Goal: Communication & Community: Answer question/provide support

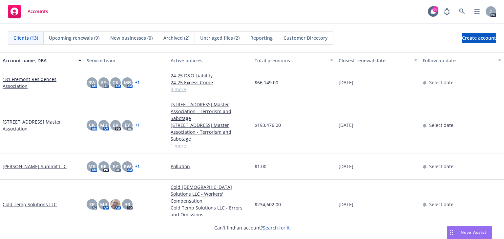
click at [461, 230] on span "Nova Assist" at bounding box center [474, 233] width 26 height 6
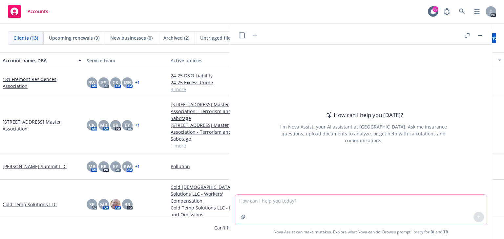
click at [252, 207] on textarea at bounding box center [360, 210] width 251 height 30
paste textarea "It is not necessary to share the Master Association’s policy. The coverage and …"
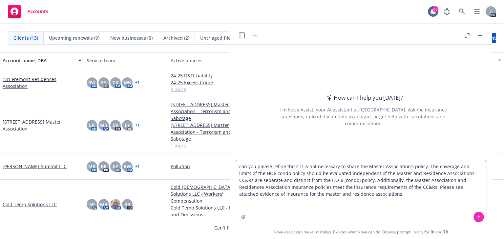
type textarea "can you please refine this? It is not necessary to share the Master Association…"
click at [474, 219] on button at bounding box center [479, 217] width 11 height 11
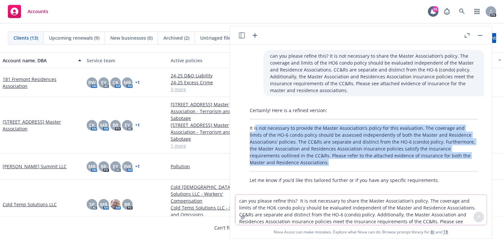
drag, startPoint x: 255, startPoint y: 127, endPoint x: 304, endPoint y: 161, distance: 59.6
click at [304, 161] on p "It is not necessary to provide the Master Association’s policy for this evaluat…" at bounding box center [364, 145] width 228 height 41
click at [320, 164] on p "It is not necessary to provide the Master Association’s policy for this evaluat…" at bounding box center [364, 145] width 228 height 41
drag, startPoint x: 250, startPoint y: 127, endPoint x: 307, endPoint y: 163, distance: 67.4
click at [307, 163] on p "It is not necessary to provide the Master Association’s policy for this evaluat…" at bounding box center [364, 145] width 228 height 41
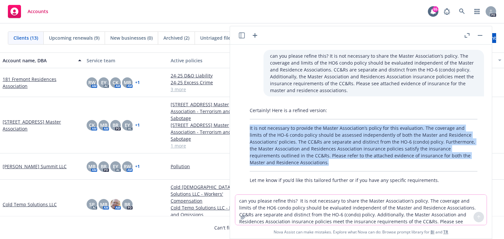
copy p "It is not necessary to provide the Master Association’s policy for this evaluat…"
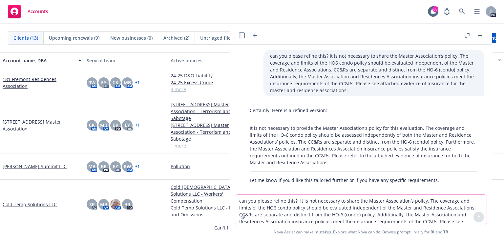
click at [244, 200] on textarea "can you please refine this? It is not necessary to share the Master Association…" at bounding box center [360, 210] width 251 height 30
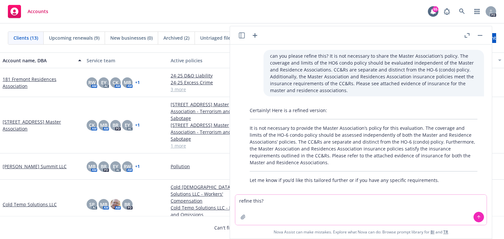
paste textarea "Based on the foregoing, we recommend that [PERSON_NAME] have his insurance agen…"
type textarea "refine this? Based on the foregoing, we recommend that [PERSON_NAME] have his i…"
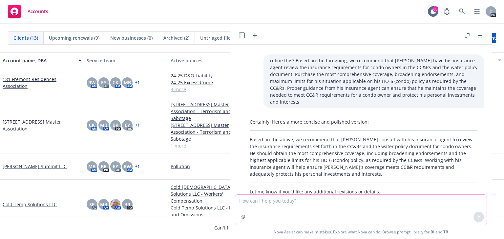
scroll to position [151, 0]
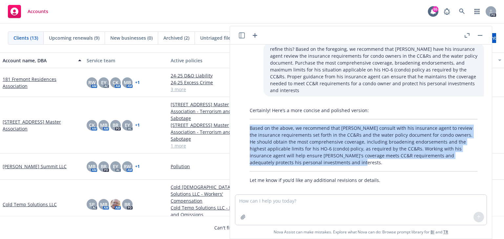
drag, startPoint x: 251, startPoint y: 121, endPoint x: 305, endPoint y: 158, distance: 65.2
click at [305, 158] on p "Based on the above, we recommend that [PERSON_NAME] consult with his insurance …" at bounding box center [364, 145] width 228 height 41
copy p "Based on the above, we recommend that [PERSON_NAME] consult with his insurance …"
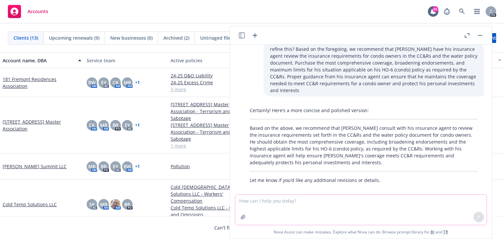
click at [248, 203] on textarea at bounding box center [360, 210] width 251 height 30
paste textarea "It is not necessary to share the Master Association’s policy for [PERSON_NAME] …"
type textarea "Lore ipsu dolor sitame con adip elit seddoei: Te in utl etdolorem al enima min …"
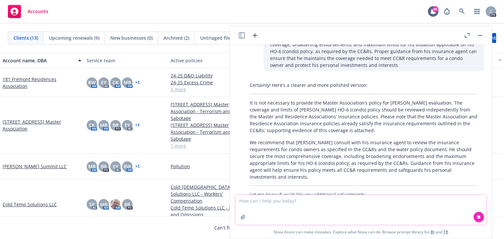
scroll to position [382, 0]
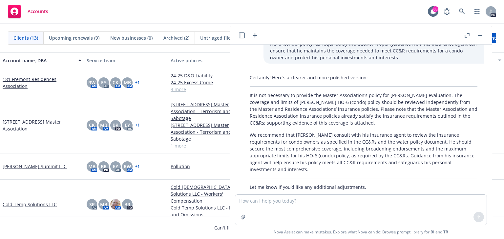
click at [248, 115] on div "Certainly! Here’s a clearer and more polished version: It is not necessary to p…" at bounding box center [363, 133] width 241 height 122
click at [251, 92] on p "It is not necessary to provide the Master Association’s policy for [PERSON_NAME…" at bounding box center [364, 109] width 228 height 34
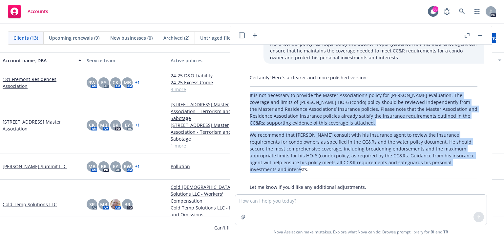
drag, startPoint x: 250, startPoint y: 88, endPoint x: 457, endPoint y: 157, distance: 217.6
click at [457, 157] on div "Certainly! Here’s a clearer and more polished version: It is not necessary to p…" at bounding box center [363, 133] width 241 height 122
copy div "It is not necessary to provide the Master Association’s policy for [PERSON_NAME…"
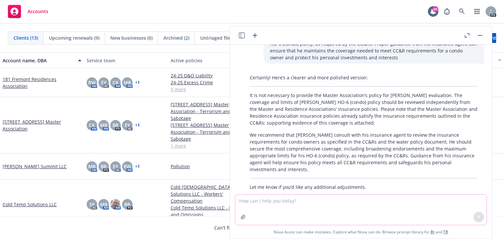
click at [246, 202] on textarea at bounding box center [360, 210] width 251 height 30
type textarea "what do you call condo unit improvements to the base finishes?"
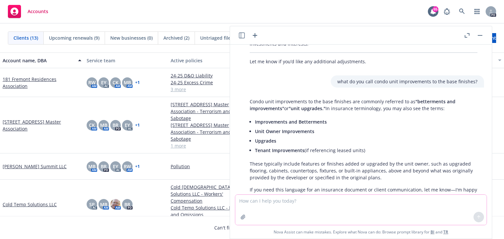
scroll to position [517, 0]
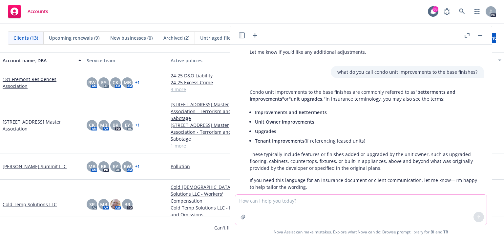
click at [253, 204] on textarea at bounding box center [360, 210] width 251 height 30
click at [243, 199] on textarea at bounding box center [360, 210] width 251 height 30
click at [253, 202] on textarea at bounding box center [360, 210] width 251 height 30
paste textarea "should purchase the most comprehensive coverage, broadening endorsements, and m…"
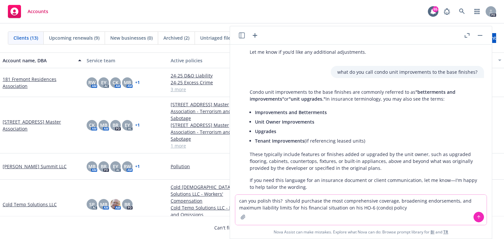
click at [282, 202] on textarea "can you polish this? should purchase the most comprehensive coverage, broadenin…" at bounding box center [360, 210] width 251 height 30
type textarea "can you polish this? he should purchase the most comprehensive coverage, broade…"
click at [475, 219] on button at bounding box center [479, 217] width 11 height 11
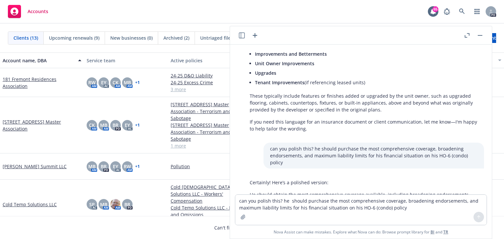
scroll to position [583, 0]
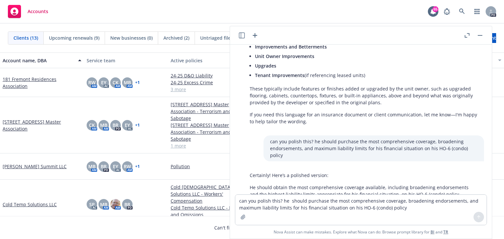
click at [303, 177] on div "Certainly! Here’s a polished version: He should obtain the most comprehensive c…" at bounding box center [363, 184] width 241 height 31
click at [293, 177] on div "Certainly! Here’s a polished version: He should obtain the most comprehensive c…" at bounding box center [363, 184] width 241 height 31
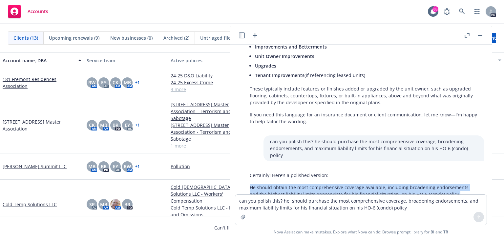
drag, startPoint x: 251, startPoint y: 166, endPoint x: 453, endPoint y: 174, distance: 202.0
click at [453, 184] on p "He should obtain the most comprehensive coverage available, including broadenin…" at bounding box center [364, 191] width 228 height 14
copy p "He should obtain the most comprehensive coverage available, including broadenin…"
